Goal: Task Accomplishment & Management: Use online tool/utility

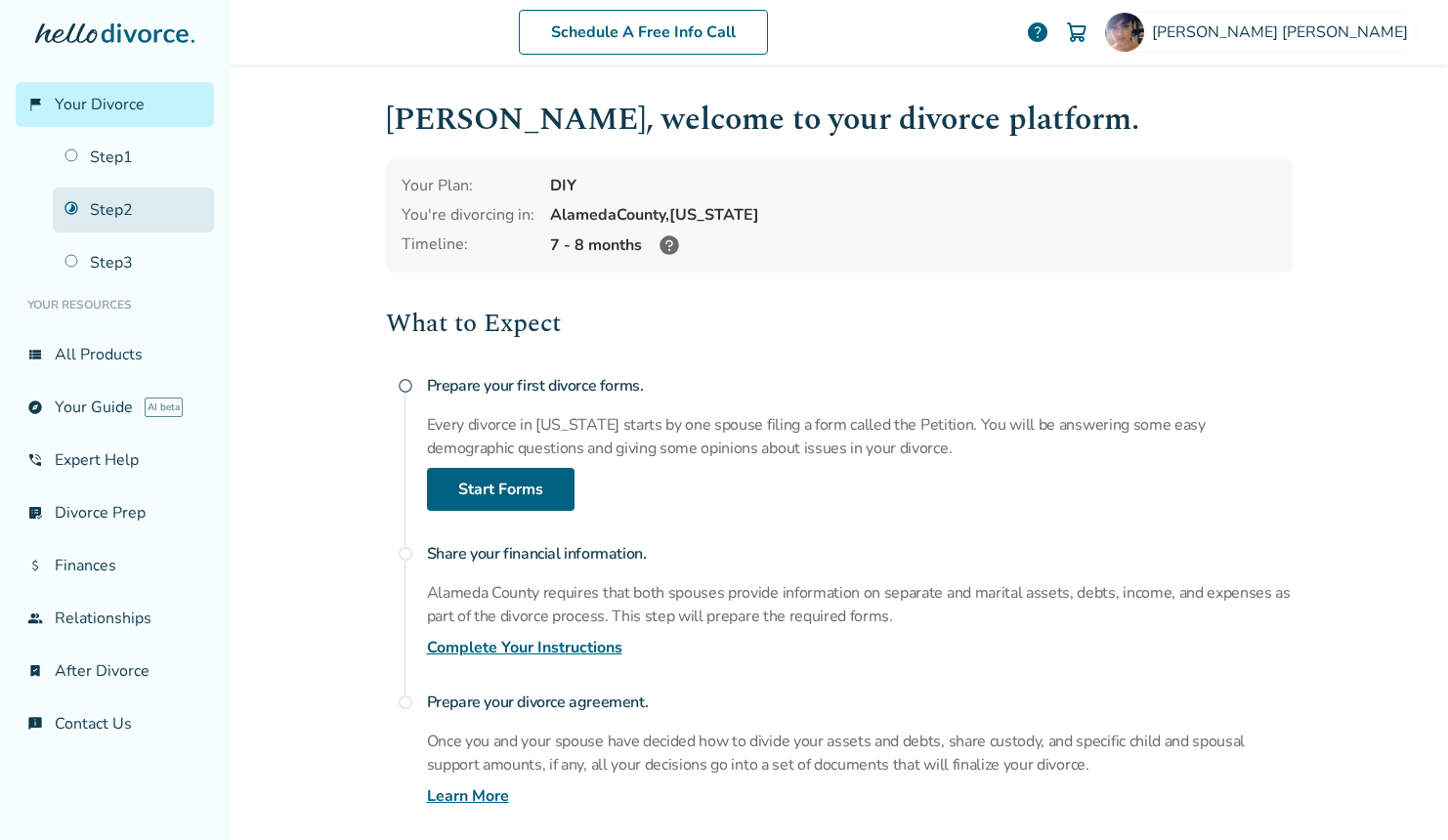
click at [127, 226] on link "Step 2" at bounding box center [132, 210] width 161 height 45
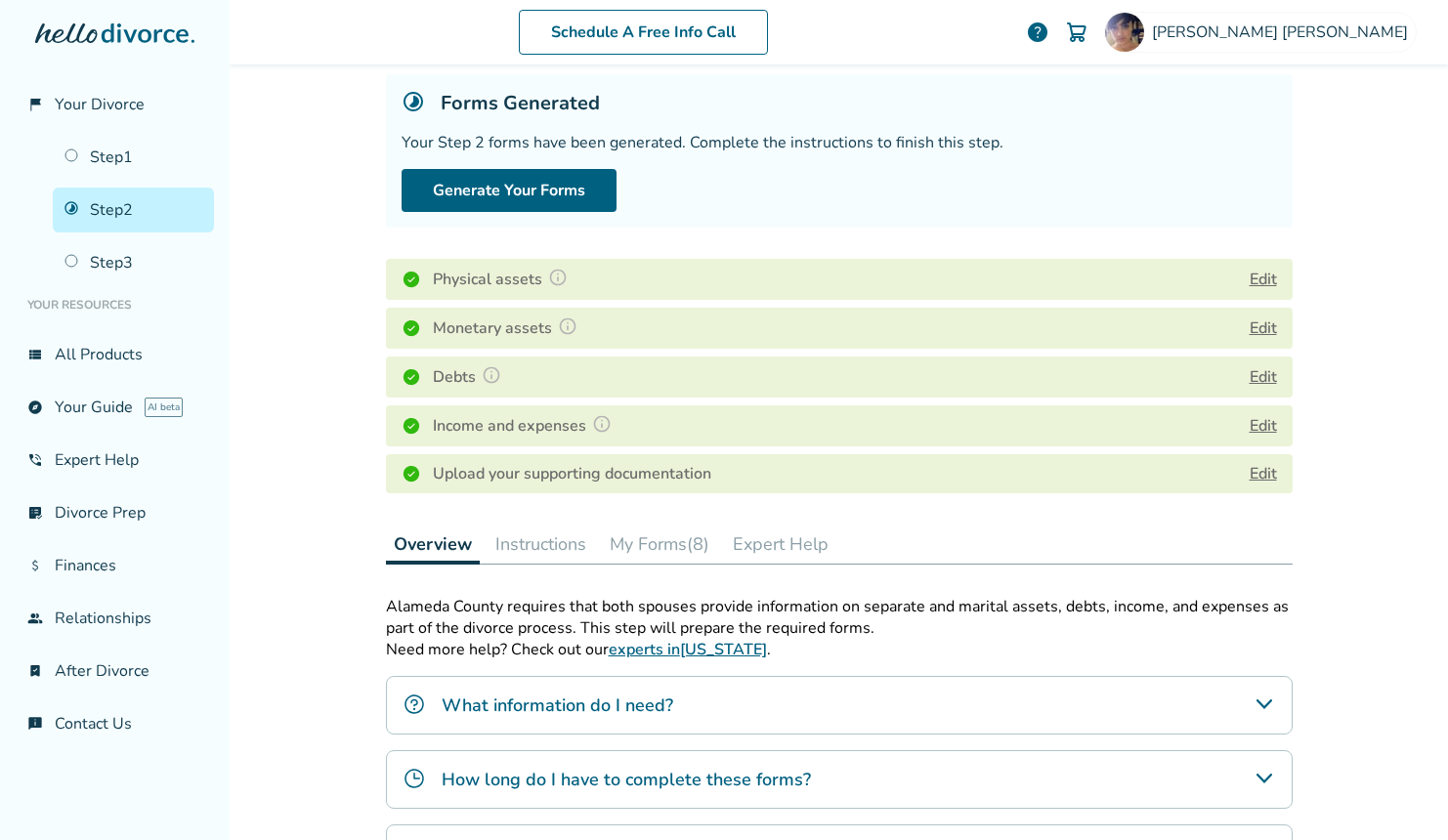
scroll to position [147, 0]
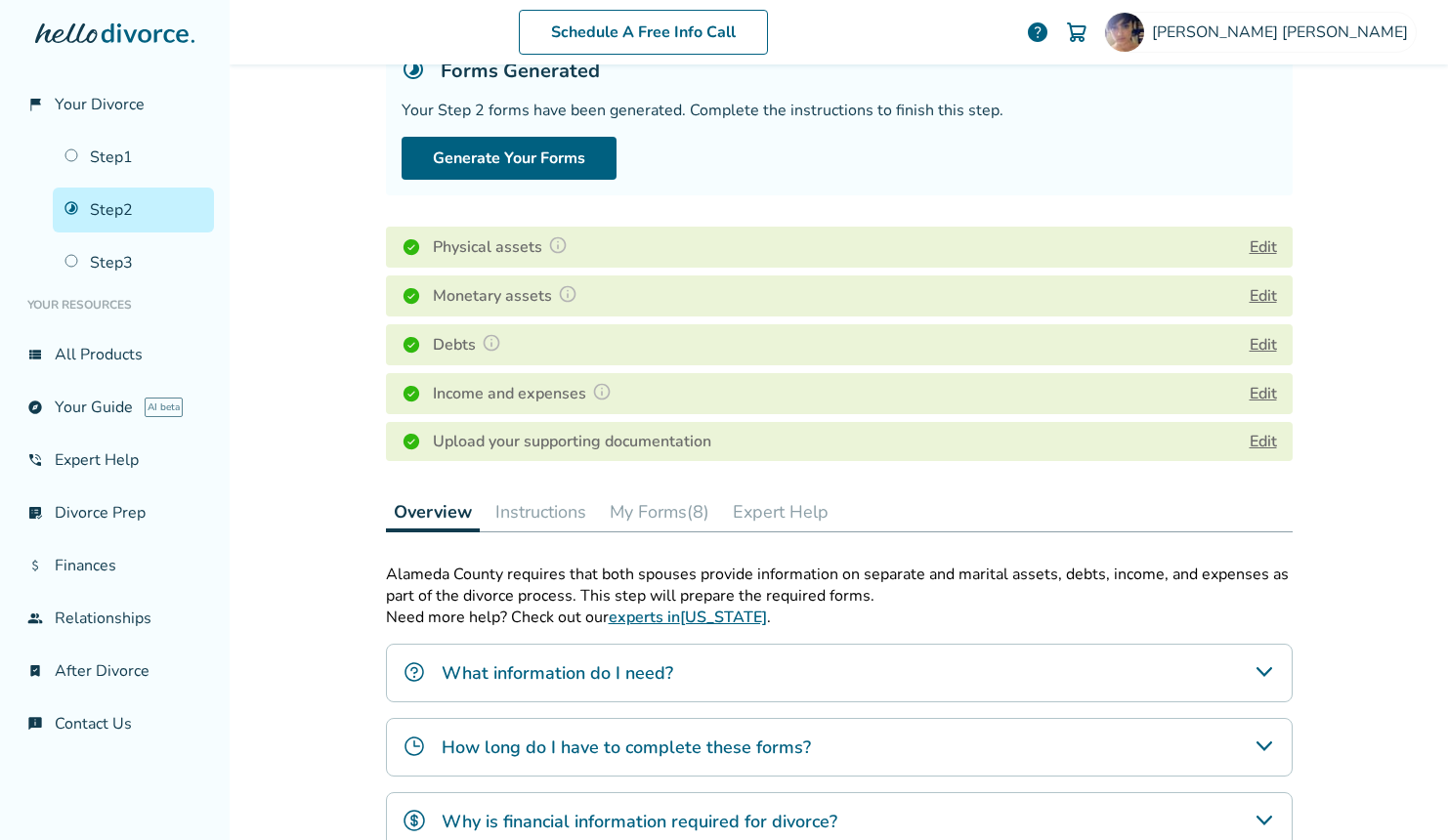
click at [673, 514] on button "My Forms (8)" at bounding box center [659, 512] width 115 height 39
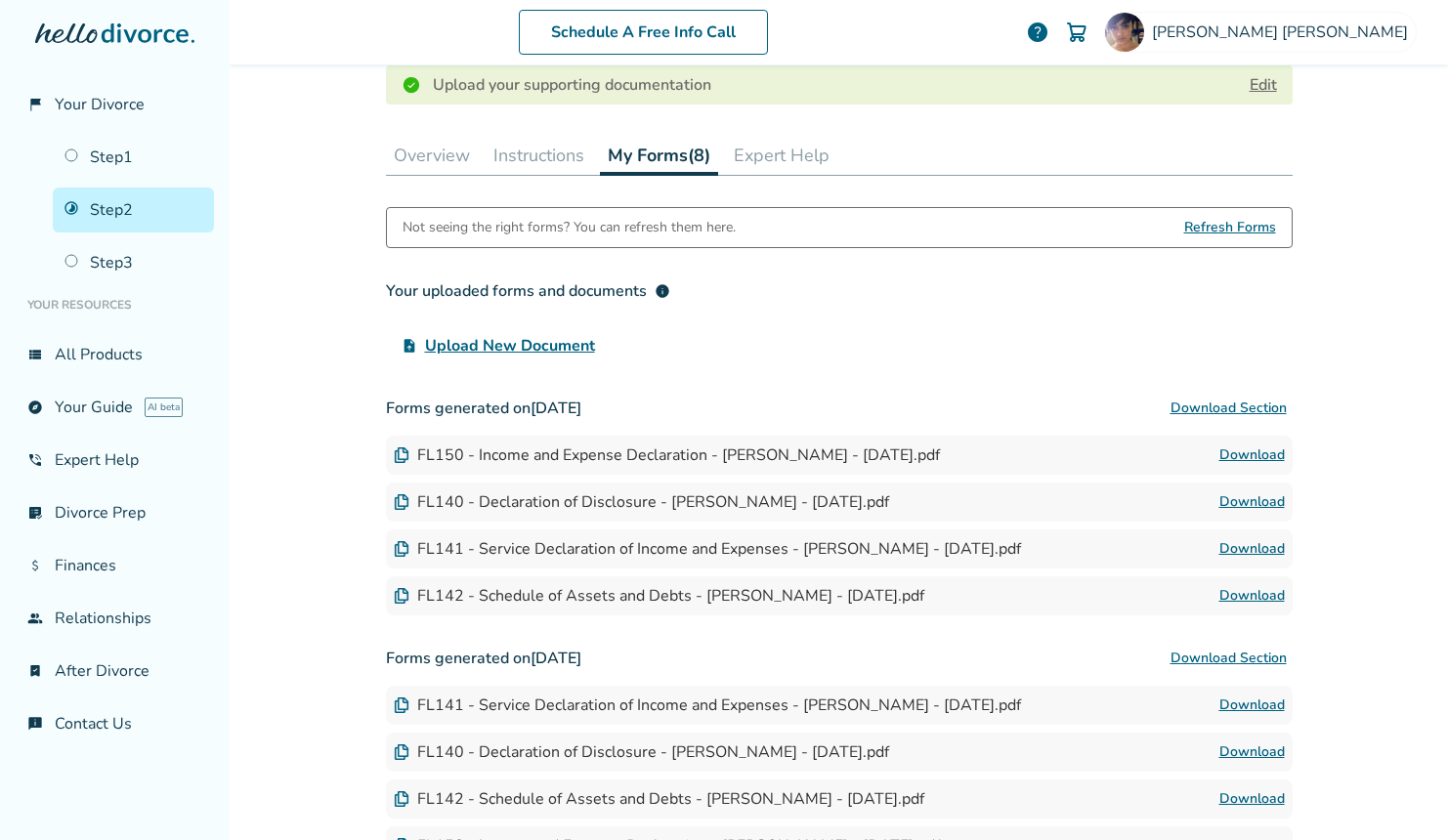
scroll to position [505, 0]
click at [1264, 448] on link "Download" at bounding box center [1253, 454] width 65 height 24
click at [1252, 498] on link "Download" at bounding box center [1253, 500] width 65 height 24
click at [1260, 547] on link "Download" at bounding box center [1253, 548] width 65 height 24
click at [1265, 589] on link "Download" at bounding box center [1253, 594] width 65 height 24
